Goal: Task Accomplishment & Management: Use online tool/utility

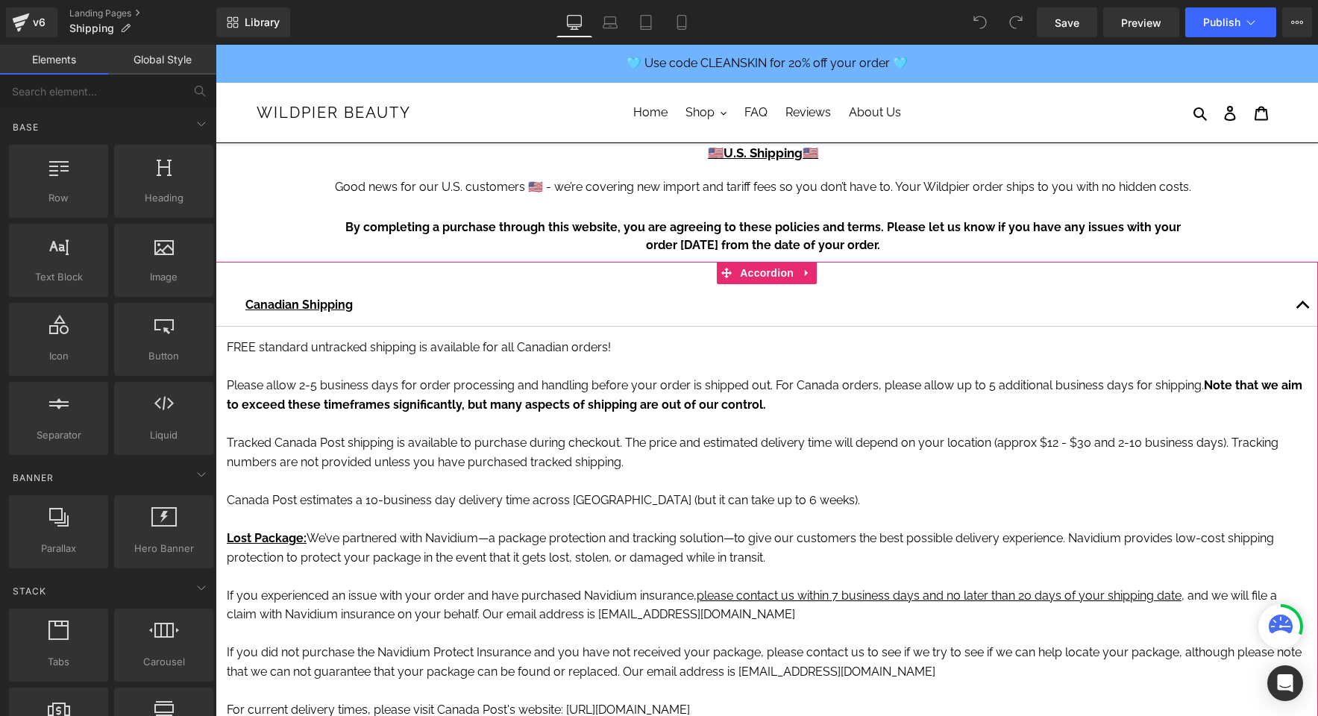
scroll to position [30, 0]
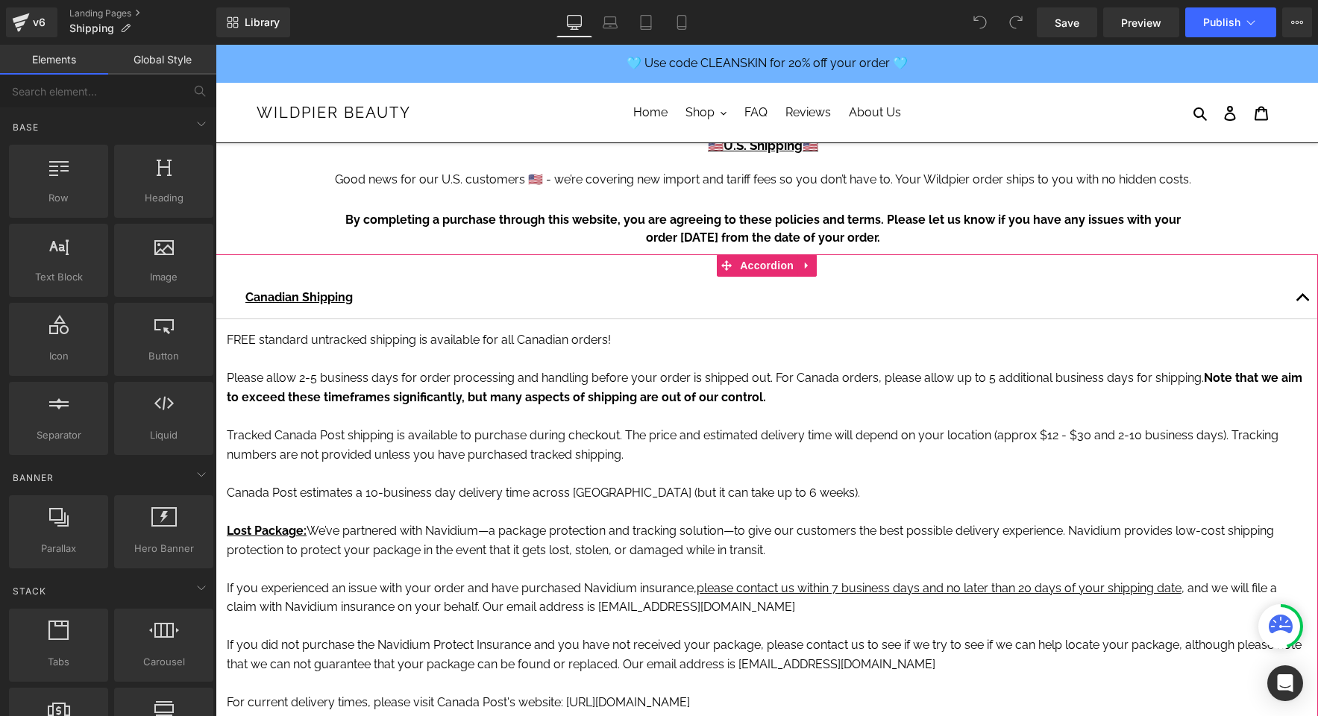
click at [429, 379] on span "Please allow 2-5 business days for order processing and handling before your or…" at bounding box center [715, 378] width 977 height 14
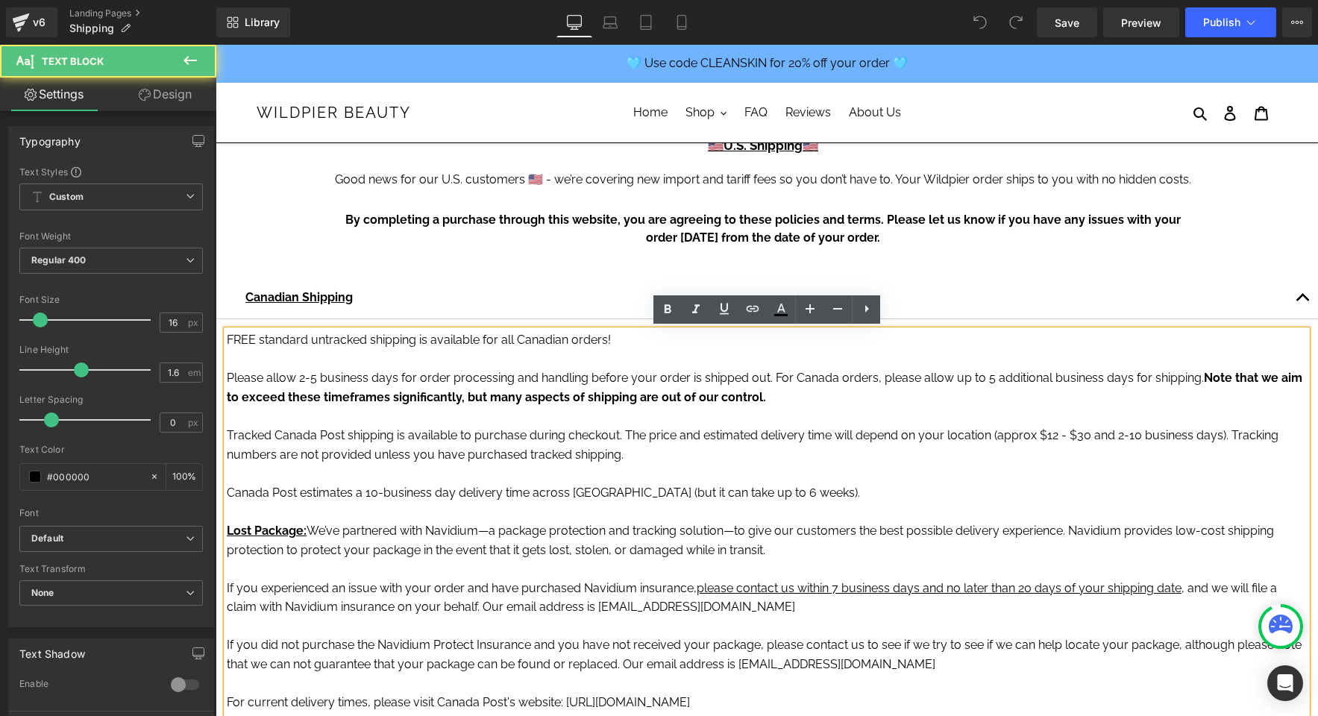
click at [620, 360] on p at bounding box center [767, 359] width 1080 height 19
click at [611, 360] on p at bounding box center [767, 359] width 1080 height 19
click at [627, 337] on p "FREE standard untracked shipping is available for all Canadian orders!" at bounding box center [767, 339] width 1080 height 19
click at [227, 336] on p "FREE standard untracked shipping is available for all Canadian orders!" at bounding box center [767, 339] width 1080 height 19
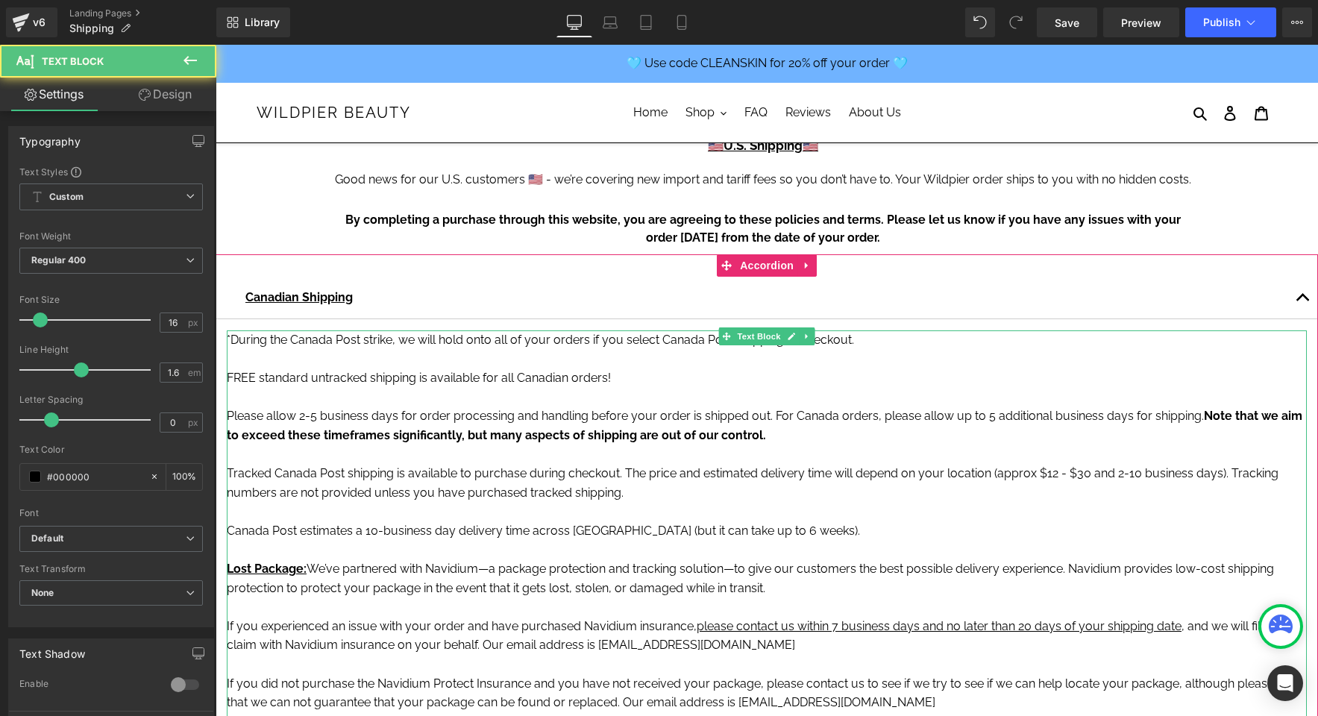
click at [630, 360] on p "*During the Canada Post strike, we will hold onto all of your orders if you sel…" at bounding box center [767, 358] width 1080 height 57
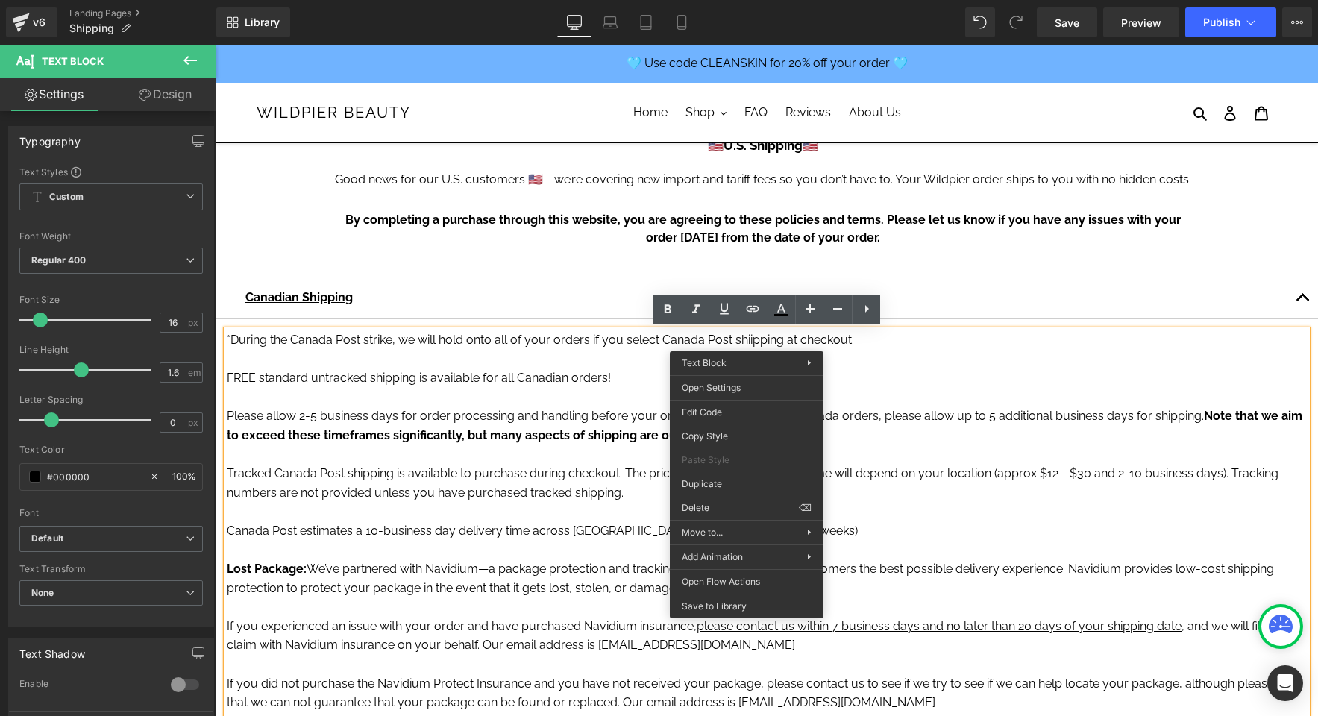
click at [748, 336] on p "*During the Canada Post strike, we will hold onto all of your orders if you sel…" at bounding box center [767, 358] width 1080 height 57
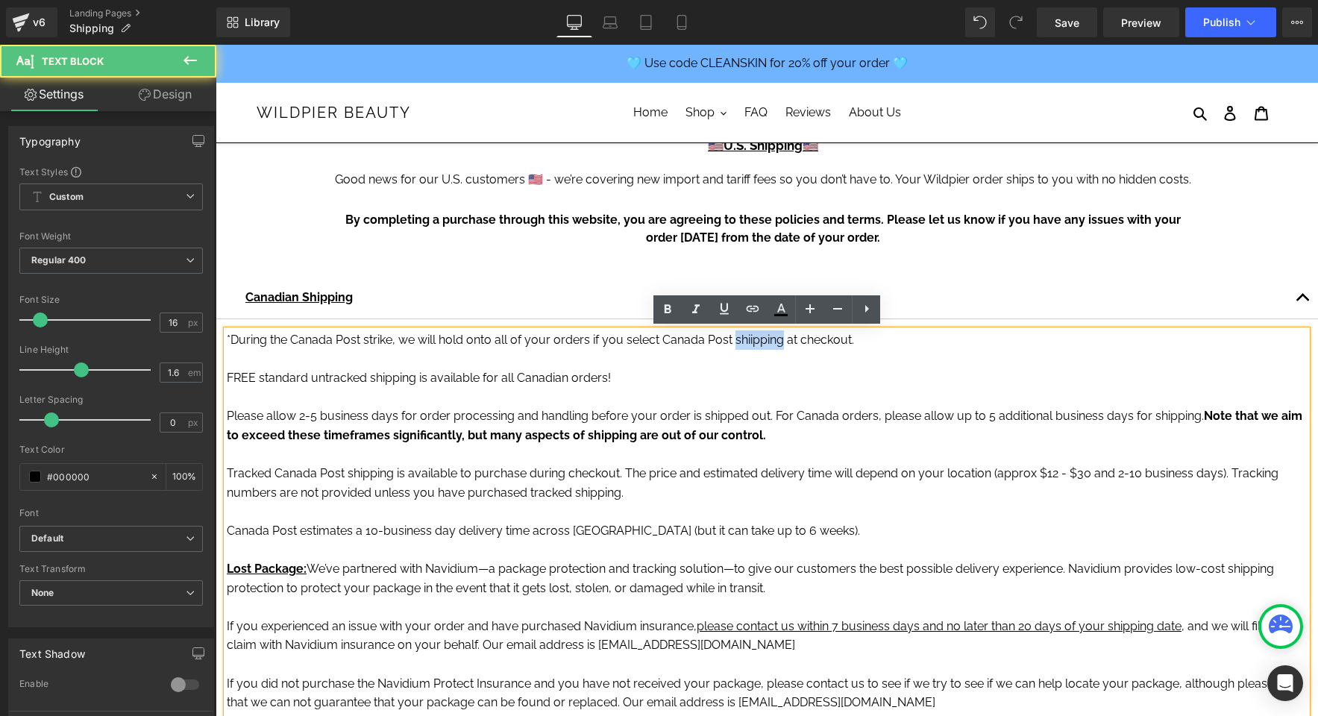
click at [748, 336] on p "*During the Canada Post strike, we will hold onto all of your orders if you sel…" at bounding box center [767, 358] width 1080 height 57
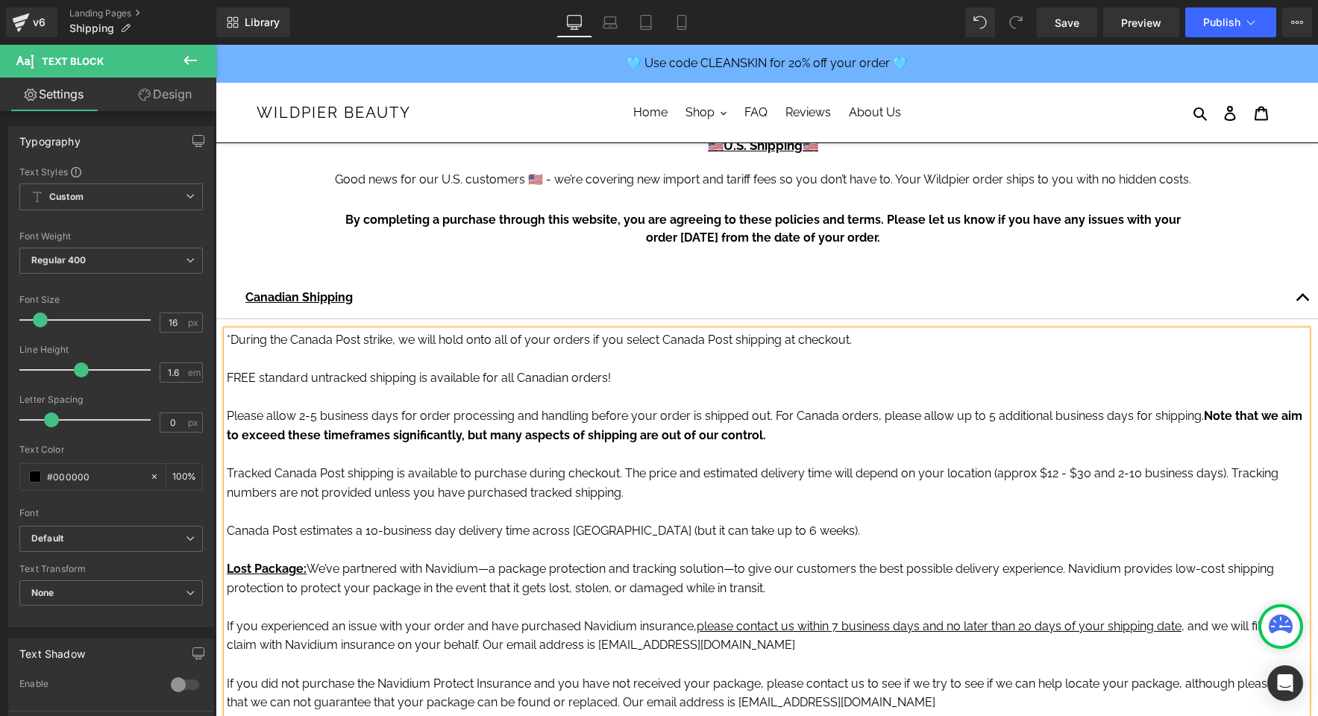
click at [437, 339] on p "*During the Canada Post strike, we will hold onto all of your orders if you sel…" at bounding box center [767, 358] width 1080 height 57
click at [650, 415] on span "Please allow 2-5 business days for order processing and handling before your or…" at bounding box center [715, 416] width 977 height 14
click at [905, 338] on p "*During the Canada Post strike, we will safely hold onto all of your orders if …" at bounding box center [767, 358] width 1080 height 57
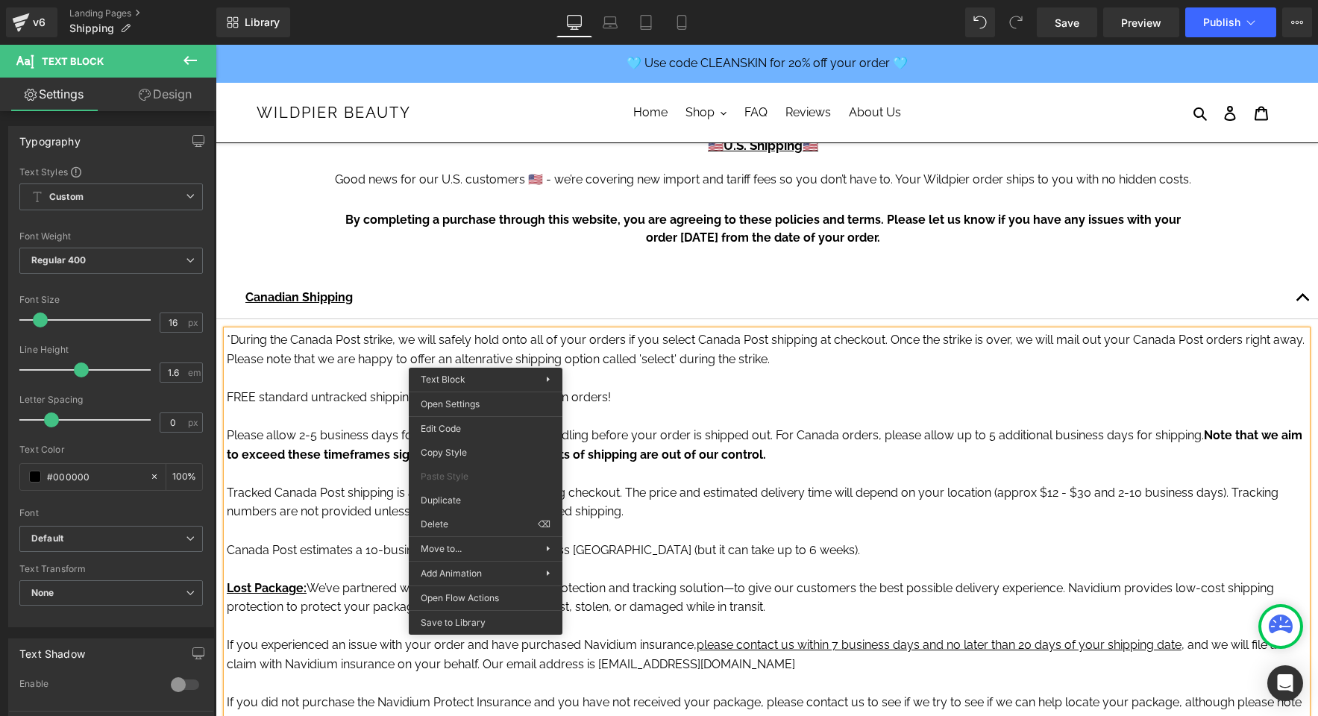
click at [476, 354] on p "*During the Canada Post strike, we will safely hold onto all of your orders if …" at bounding box center [767, 368] width 1080 height 76
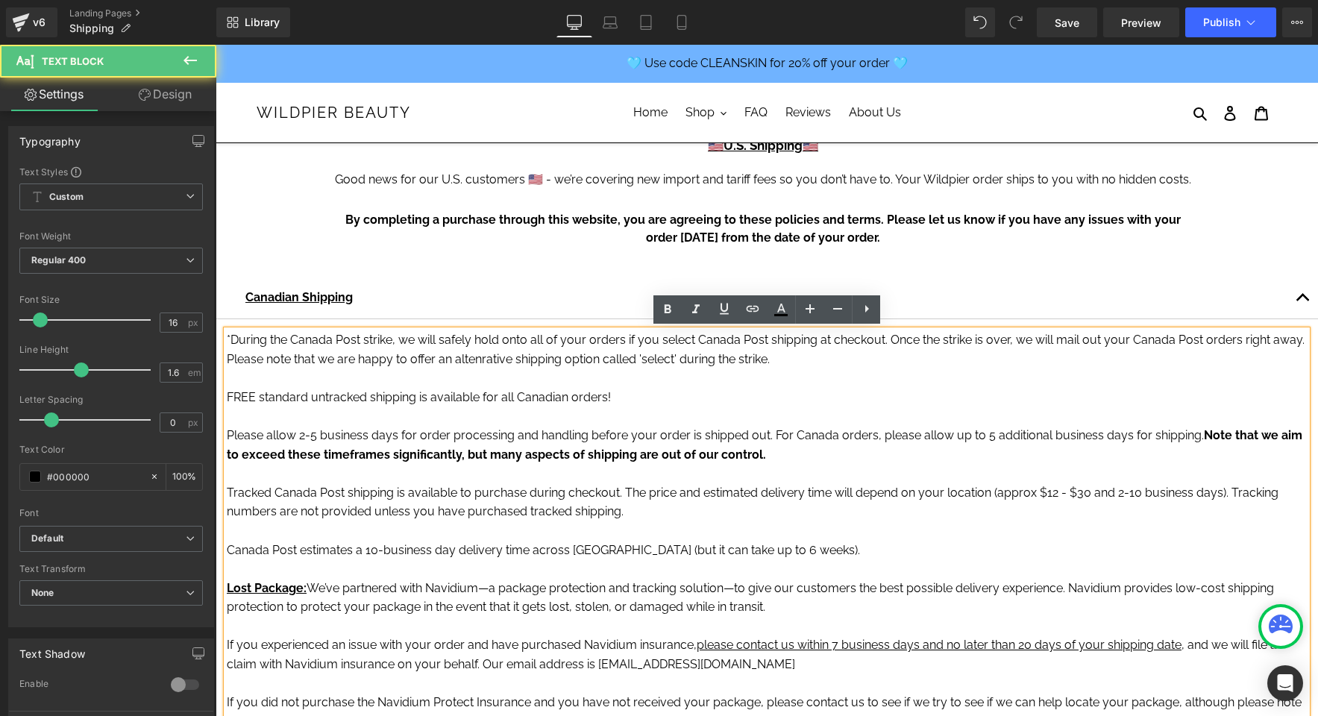
click at [474, 360] on p "*During the Canada Post strike, we will safely hold onto all of your orders if …" at bounding box center [767, 368] width 1080 height 76
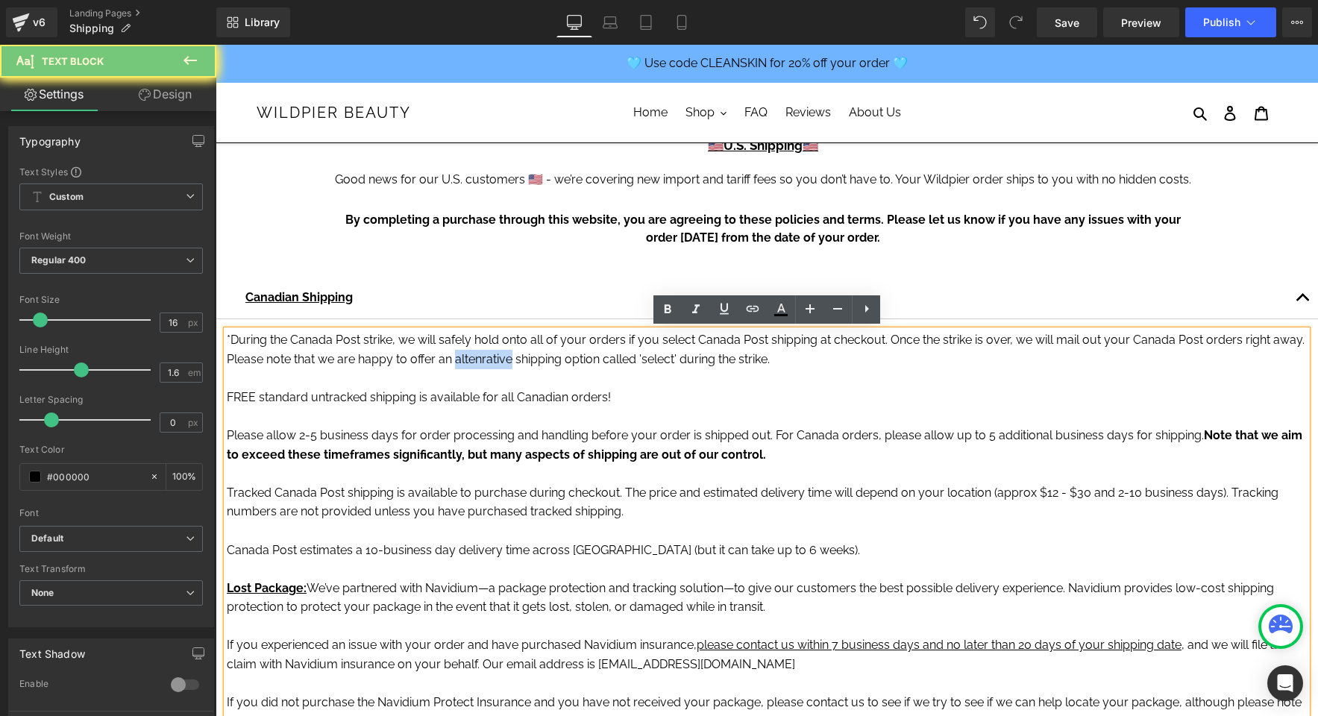
click at [474, 360] on p "*During the Canada Post strike, we will safely hold onto all of your orders if …" at bounding box center [767, 368] width 1080 height 76
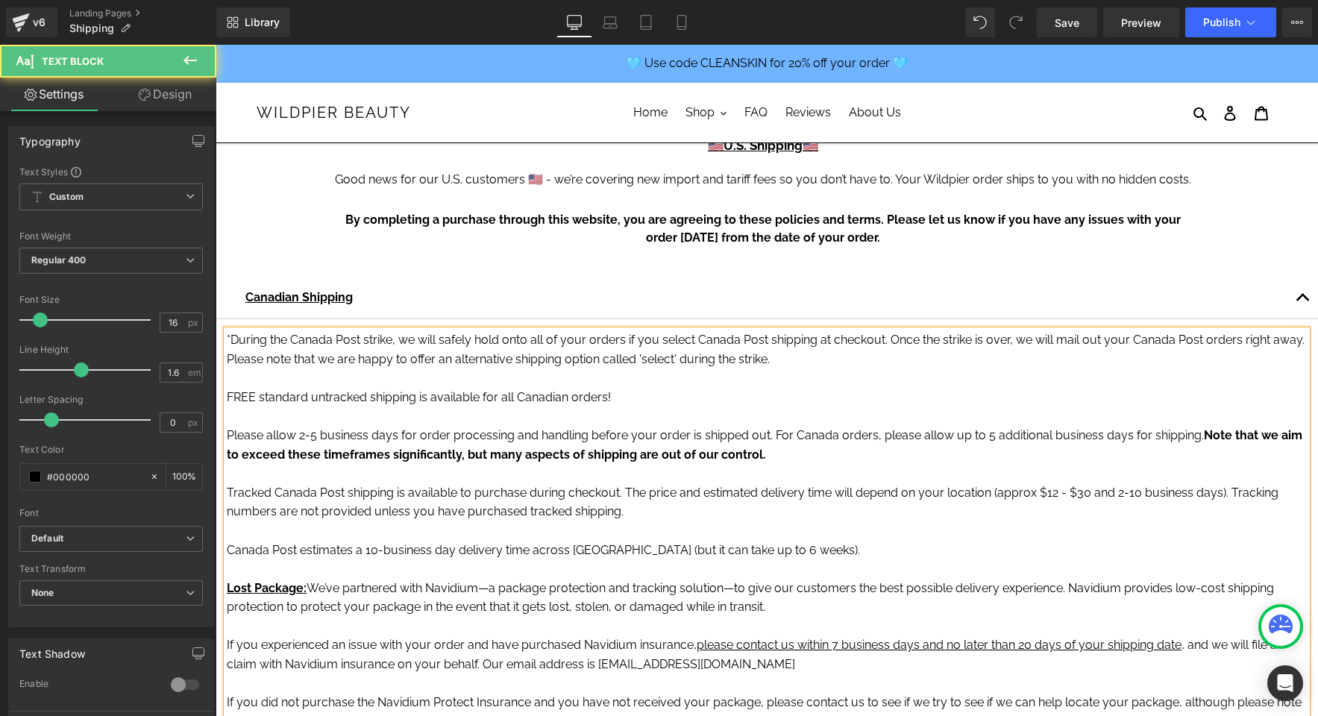
click at [631, 385] on p "*During the Canada Post strike, we will safely hold onto all of your orders if …" at bounding box center [767, 368] width 1080 height 76
drag, startPoint x: 790, startPoint y: 356, endPoint x: 213, endPoint y: 347, distance: 577.4
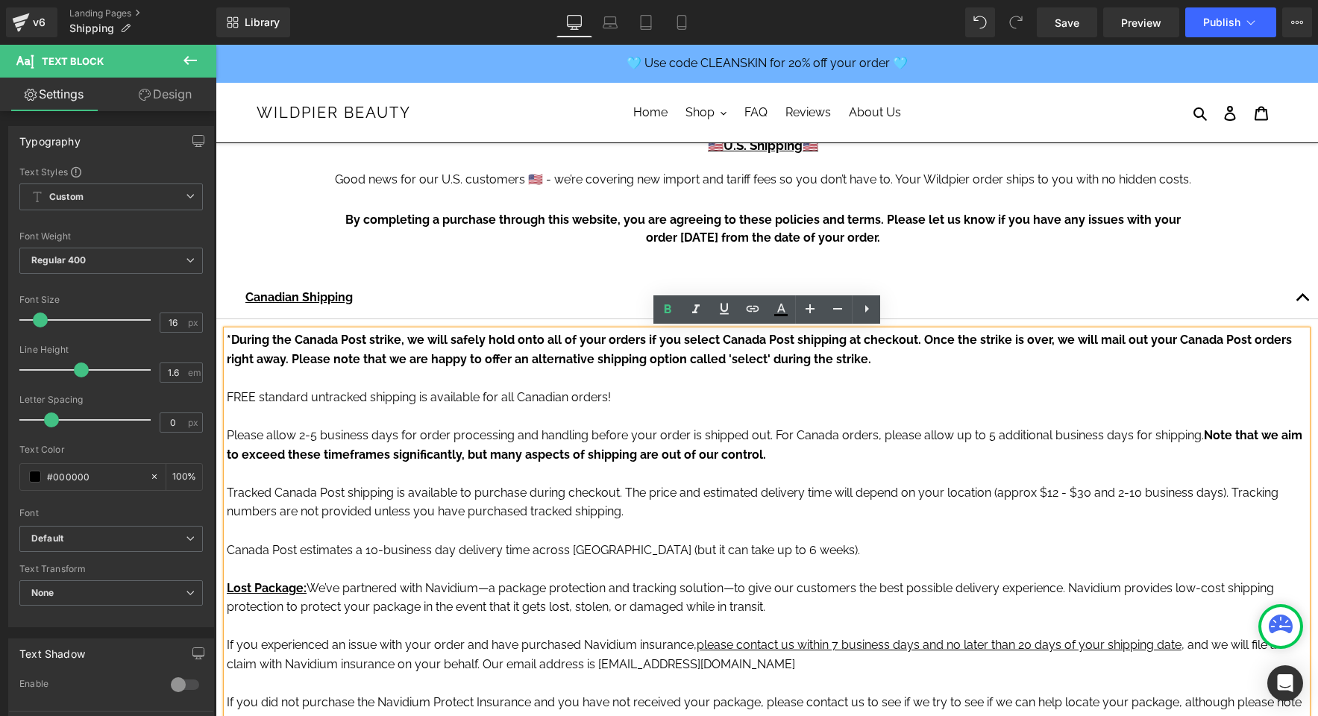
click at [379, 358] on strong "*During the Canada Post strike, we will safely hold onto all of your orders if …" at bounding box center [759, 350] width 1065 height 34
click at [853, 381] on p "*During the Canada Post strike, we will safely hold onto all of your orders if …" at bounding box center [767, 368] width 1080 height 76
click at [857, 381] on p "*During the Canada Post strike, we will safely hold onto all of your orders if …" at bounding box center [767, 368] width 1080 height 76
click at [641, 436] on span "Please allow 2-5 business days for order processing and handling before your or…" at bounding box center [715, 435] width 977 height 14
click at [847, 361] on p "*During the Canada Post strike, we will safely hold onto all of your orders if …" at bounding box center [767, 368] width 1080 height 76
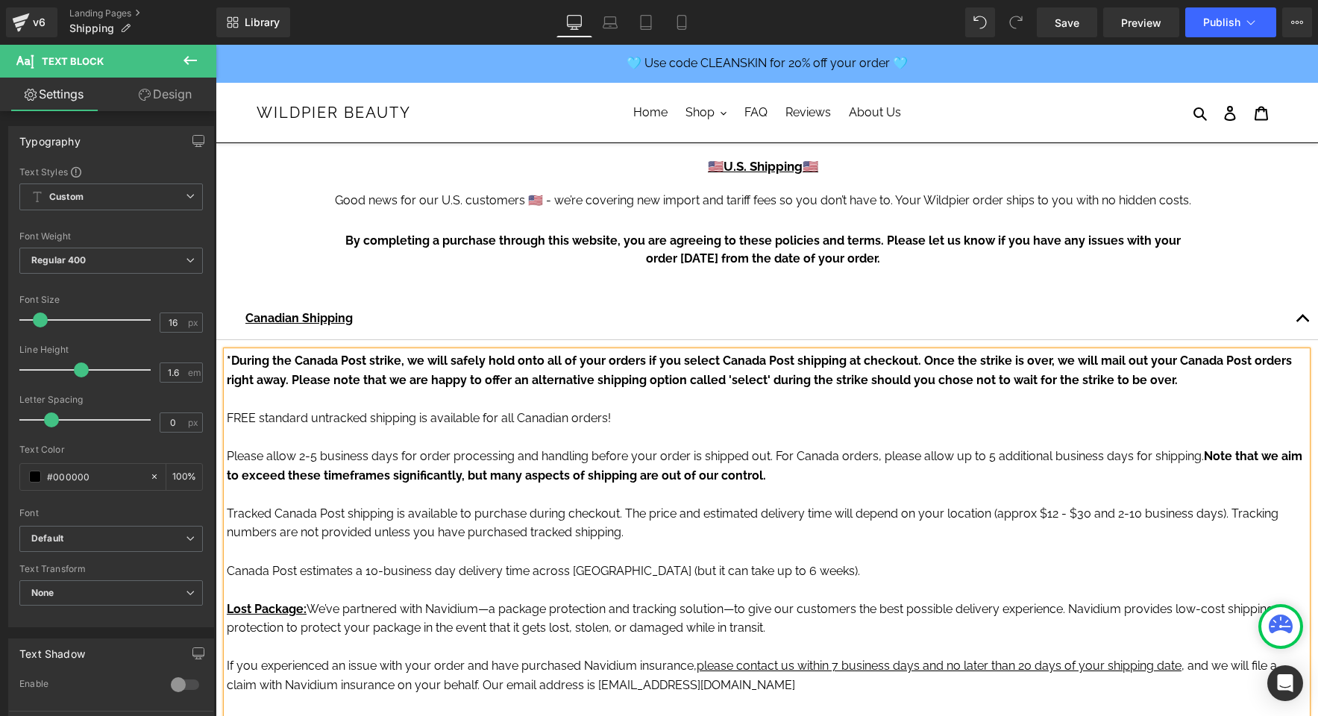
scroll to position [18, 0]
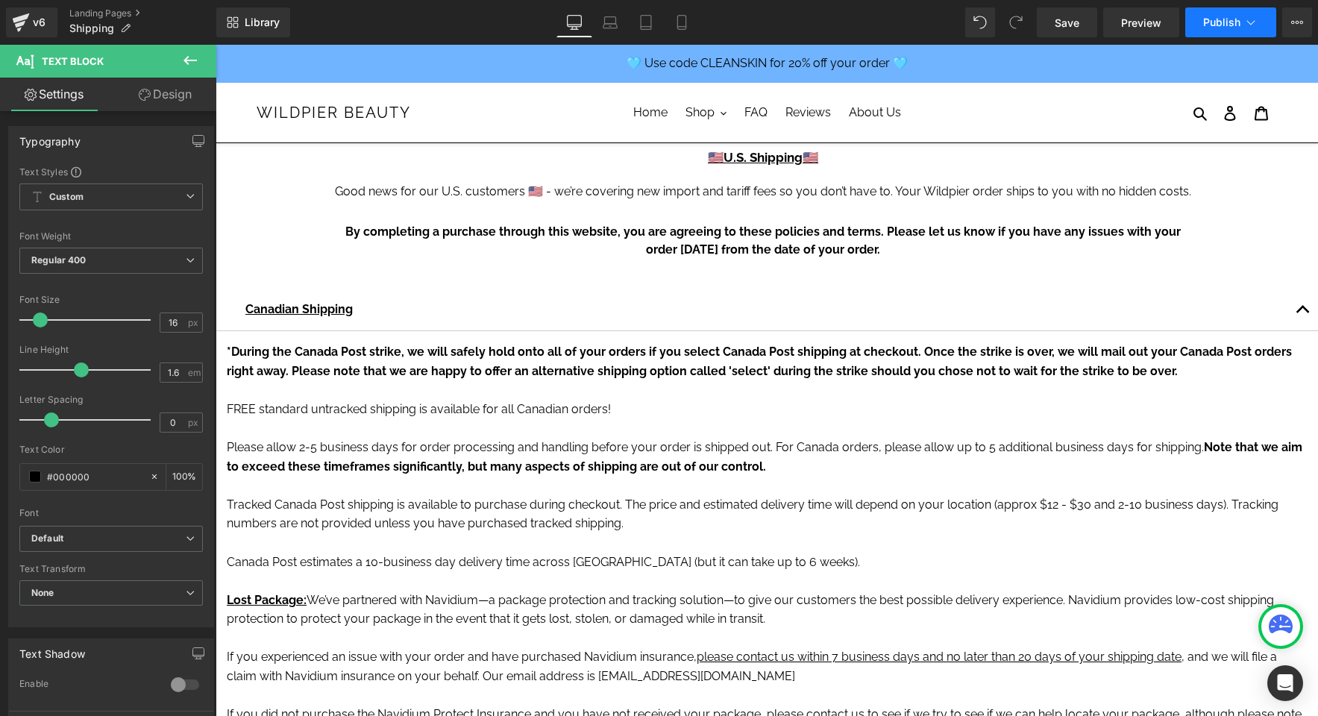
click at [1231, 25] on span "Publish" at bounding box center [1221, 22] width 37 height 12
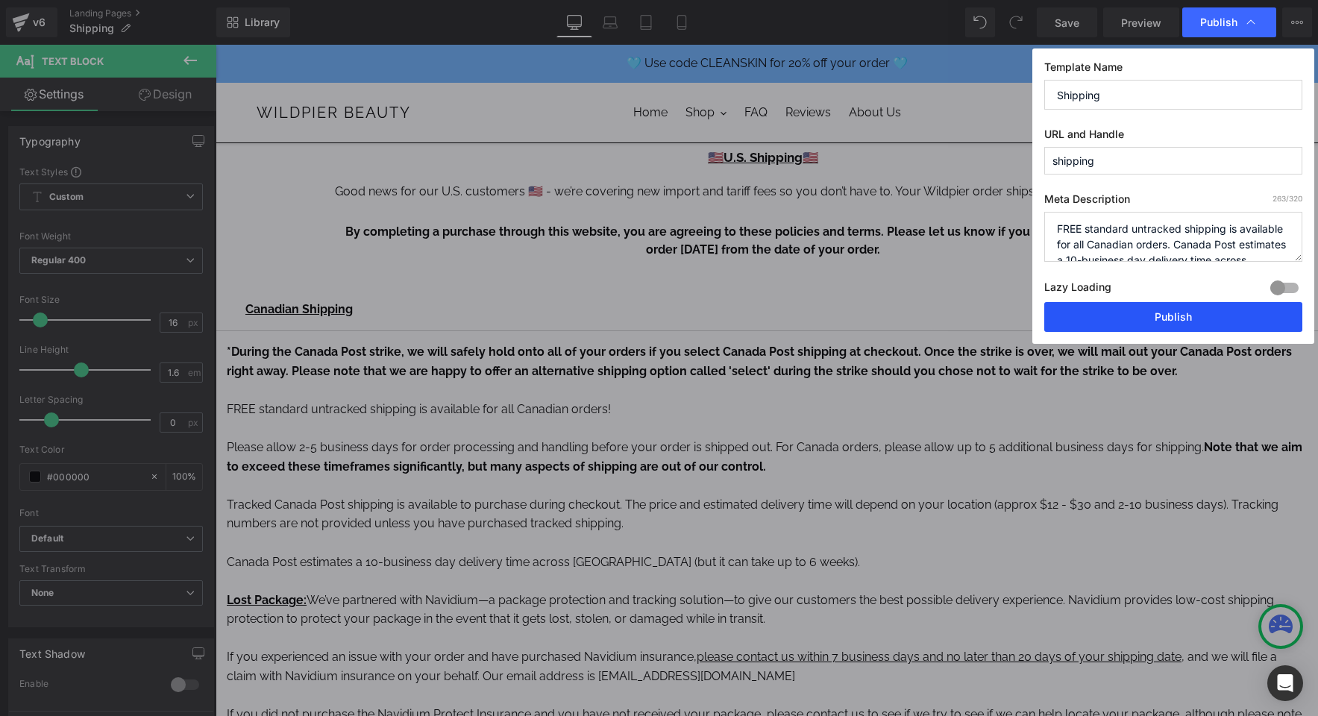
click at [1174, 324] on button "Publish" at bounding box center [1173, 317] width 258 height 30
